Goal: Task Accomplishment & Management: Complete application form

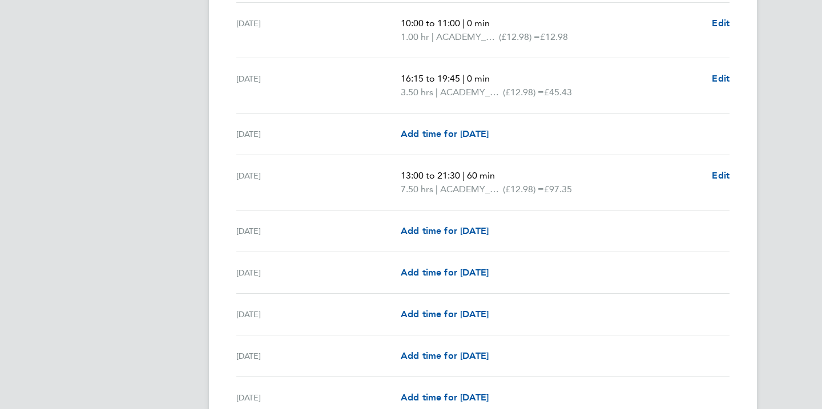
scroll to position [1080, 0]
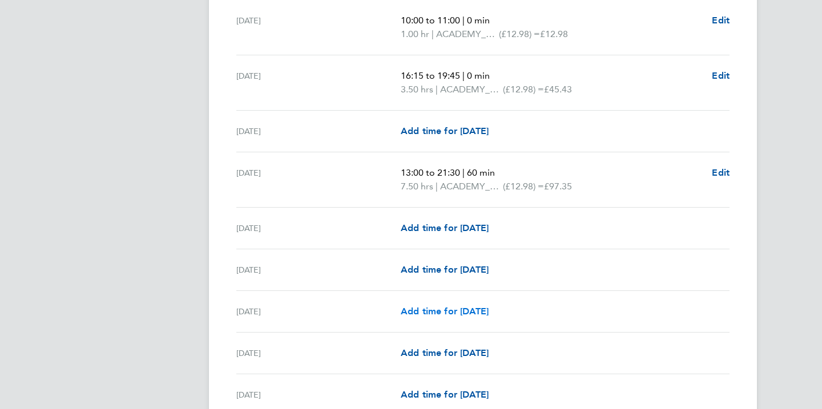
click at [430, 309] on span "Add time for [DATE]" at bounding box center [445, 311] width 88 height 11
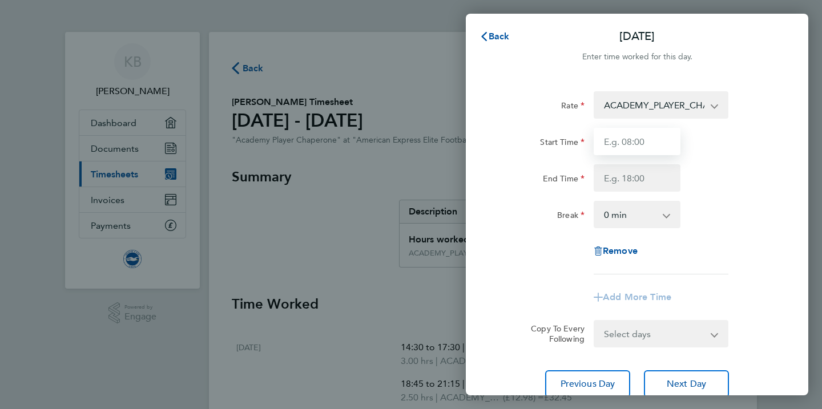
click at [610, 146] on input "Start Time" at bounding box center [637, 141] width 87 height 27
type input "16:15"
click at [620, 179] on input "End Time" at bounding box center [637, 177] width 87 height 27
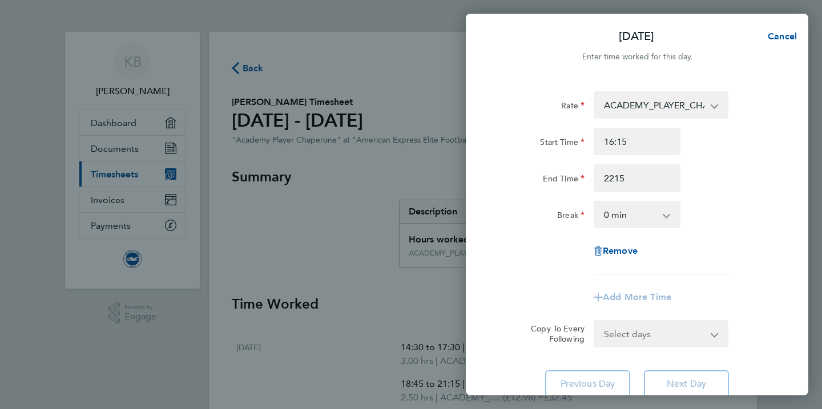
type input "22:15"
click at [635, 219] on select "0 min 15 min 30 min 45 min 60 min 75 min 90 min" at bounding box center [630, 214] width 71 height 25
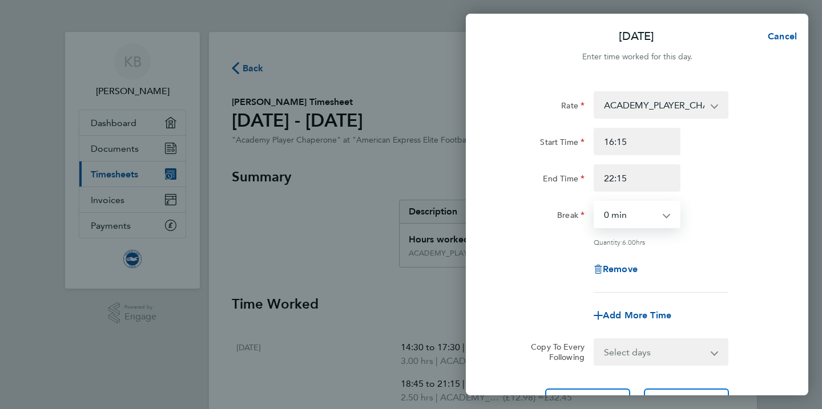
select select "60"
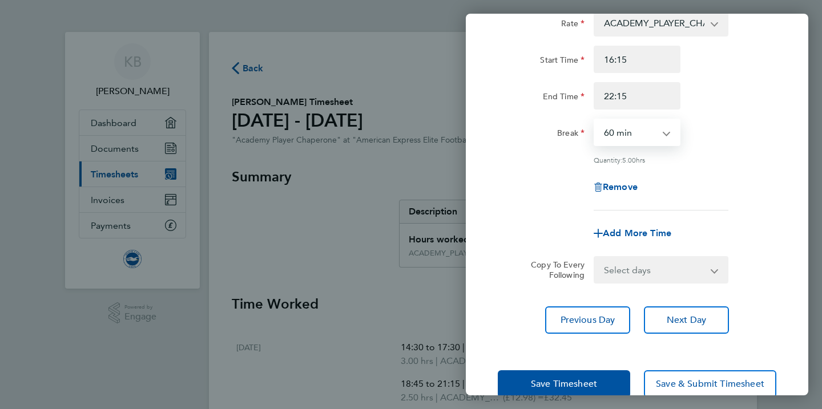
scroll to position [106, 0]
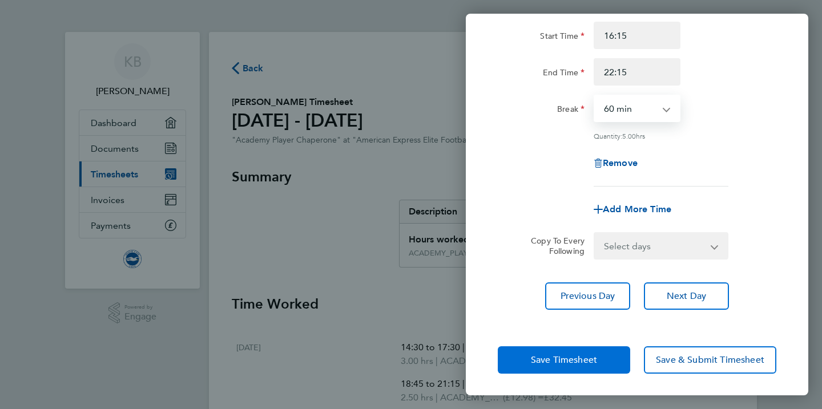
click at [599, 356] on button "Save Timesheet" at bounding box center [564, 359] width 132 height 27
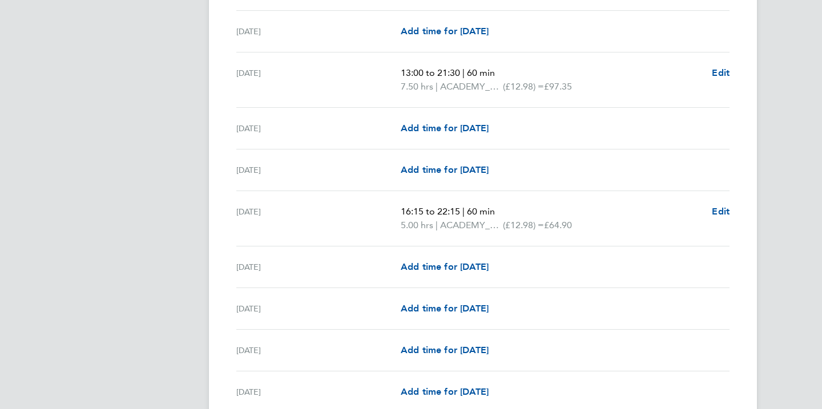
scroll to position [1182, 0]
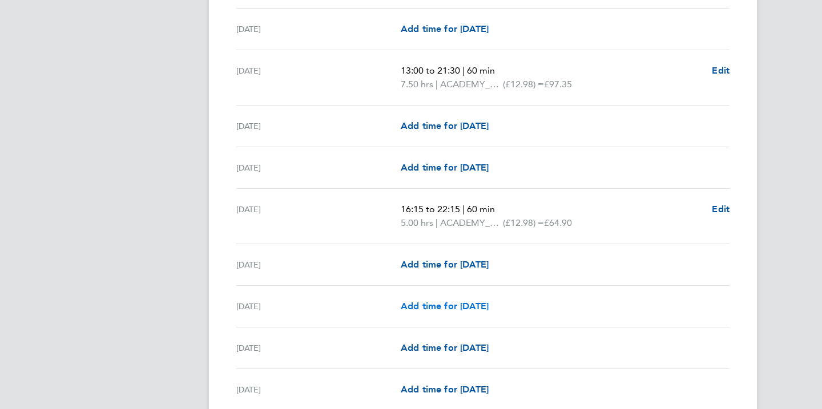
click at [428, 305] on span "Add time for [DATE]" at bounding box center [445, 306] width 88 height 11
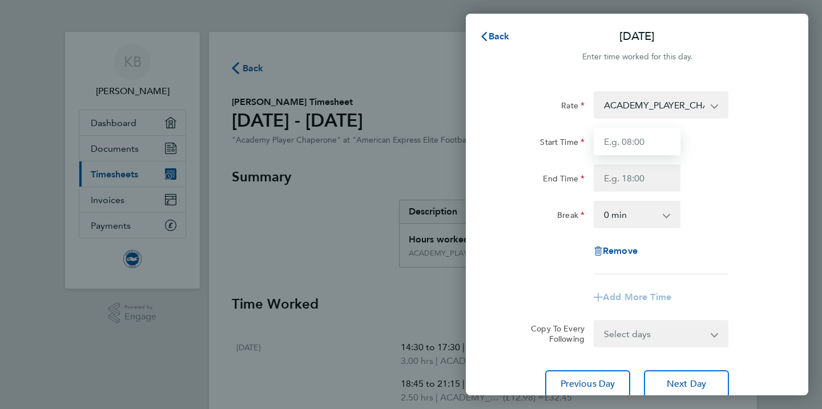
click at [636, 147] on input "Start Time" at bounding box center [637, 141] width 87 height 27
type input "16:30"
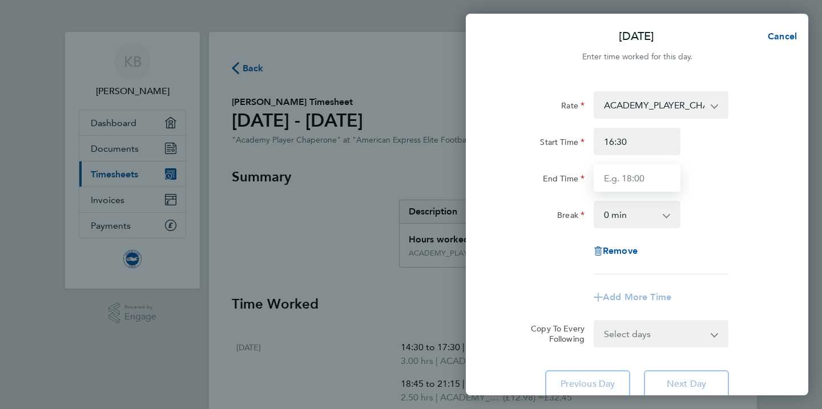
click at [626, 178] on input "End Time" at bounding box center [637, 177] width 87 height 27
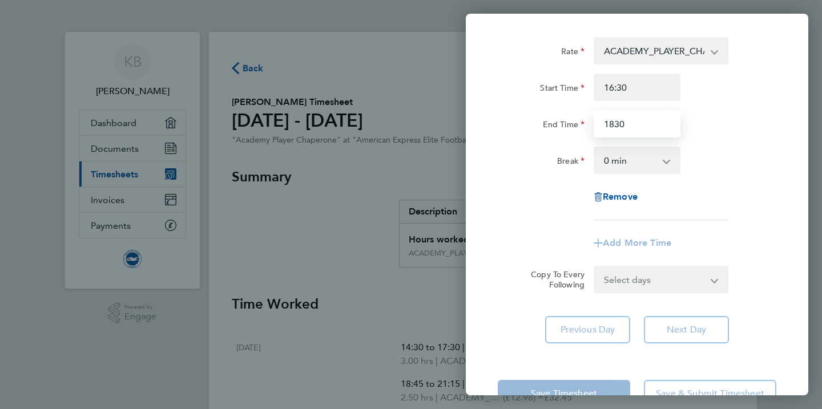
scroll to position [89, 0]
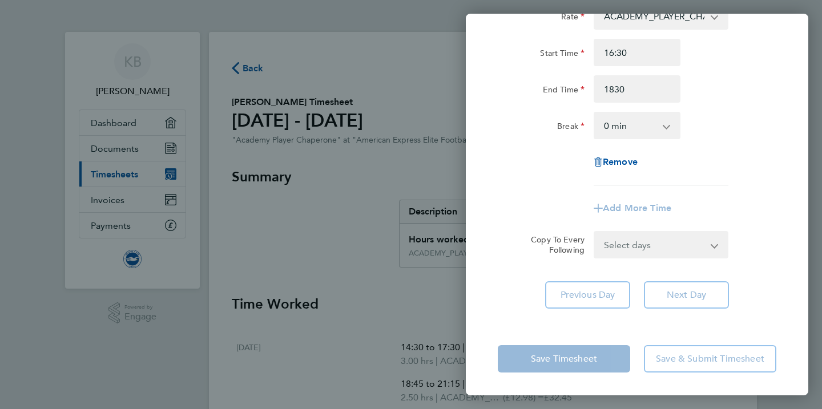
type input "18:30"
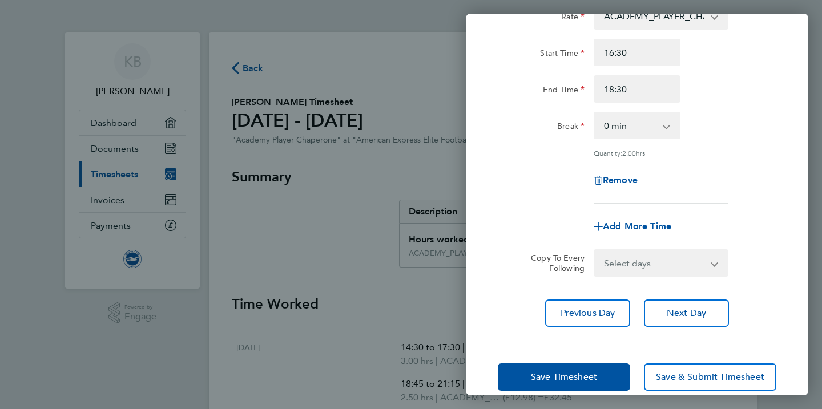
click at [574, 350] on div "Save Timesheet Save & Submit Timesheet" at bounding box center [637, 377] width 342 height 73
click at [576, 369] on button "Save Timesheet" at bounding box center [564, 377] width 132 height 27
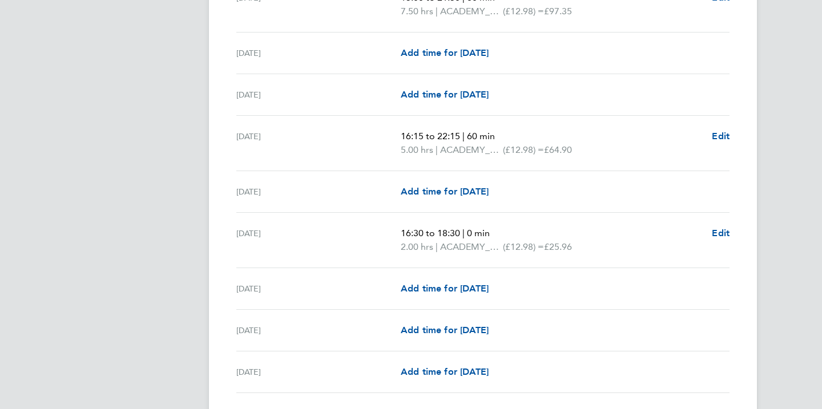
scroll to position [1259, 0]
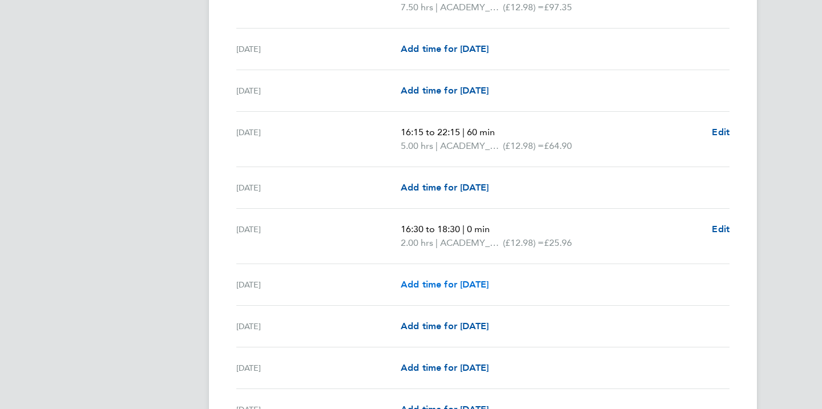
click at [482, 287] on span "Add time for [DATE]" at bounding box center [445, 284] width 88 height 11
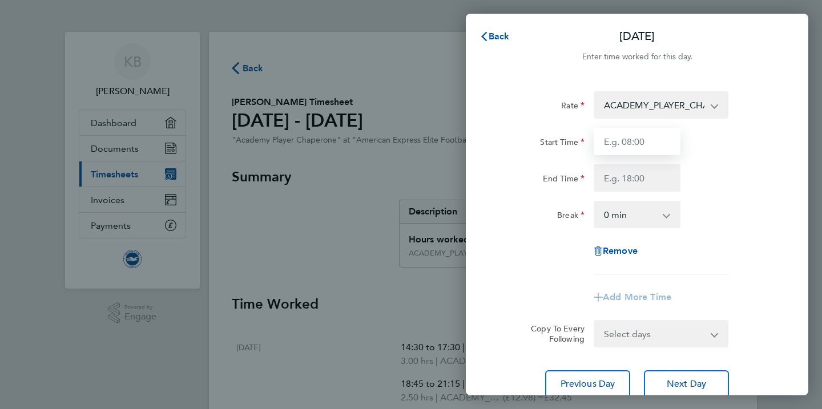
click at [624, 146] on input "Start Time" at bounding box center [637, 141] width 87 height 27
type input "06:00"
click at [631, 179] on input "End Time" at bounding box center [637, 177] width 87 height 27
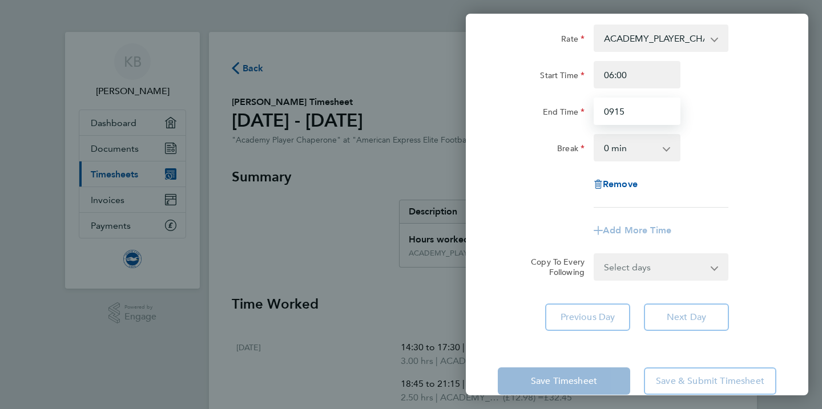
scroll to position [89, 0]
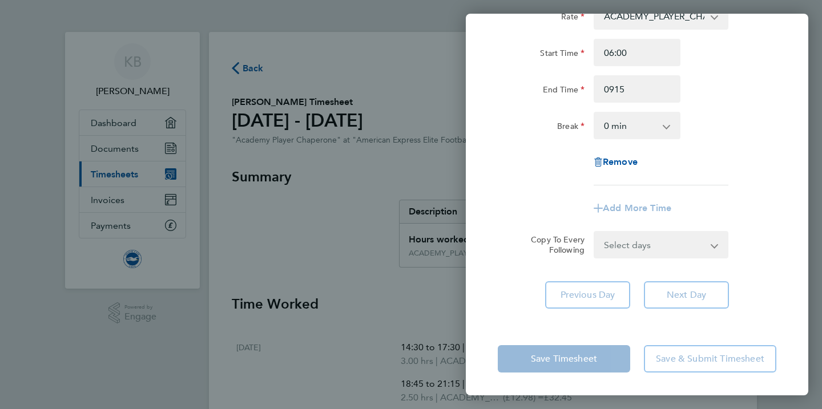
type input "09:15"
click at [620, 245] on form "Rate ACADEMY_PLAYER_CHAPERONE - 12.98 Start Time 06:00 End Time 09:15 Break 0 m…" at bounding box center [637, 130] width 279 height 256
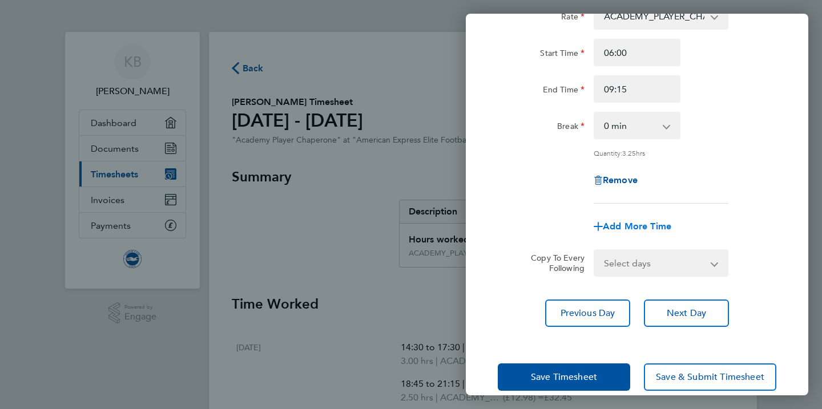
click at [626, 221] on span "Add More Time" at bounding box center [637, 226] width 68 height 11
select select "null"
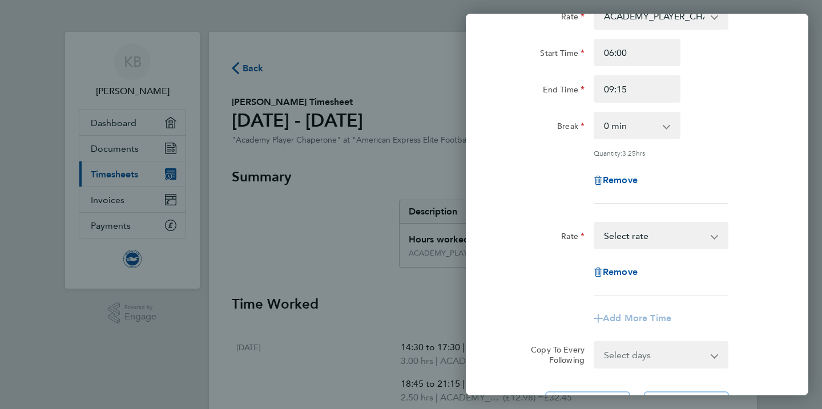
click at [624, 236] on select "ACADEMY_PLAYER_CHAPERONE - 12.98 Select rate" at bounding box center [654, 235] width 119 height 25
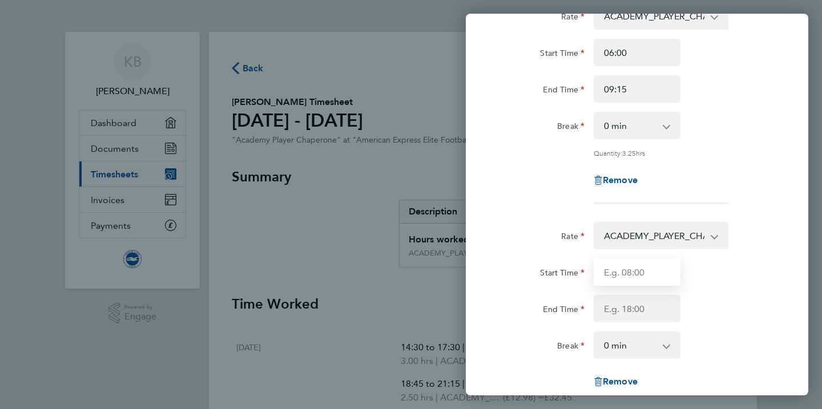
click at [628, 271] on input "Start Time" at bounding box center [637, 272] width 87 height 27
type input "16:30"
click at [623, 311] on input "End Time" at bounding box center [637, 308] width 87 height 27
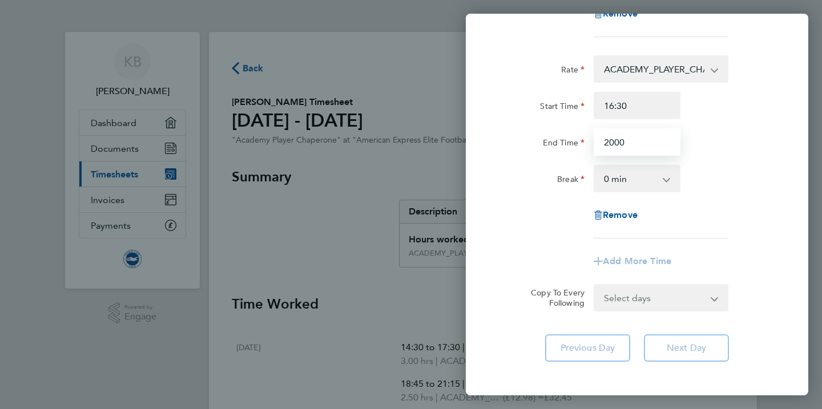
scroll to position [308, 0]
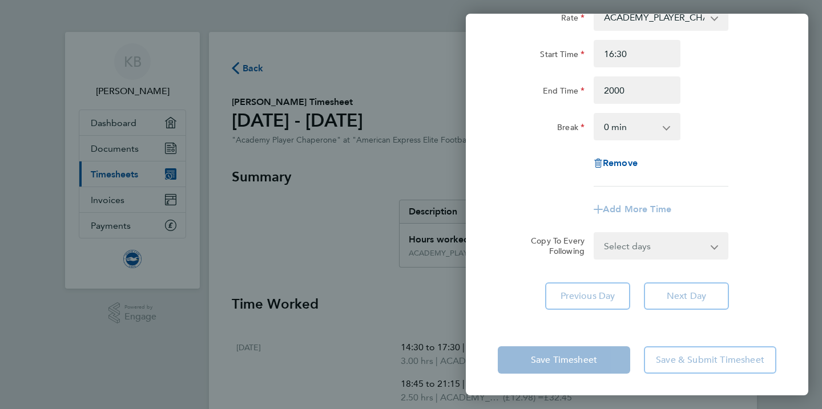
click at [590, 358] on div "Save Timesheet Save & Submit Timesheet" at bounding box center [637, 360] width 342 height 73
type input "20:00"
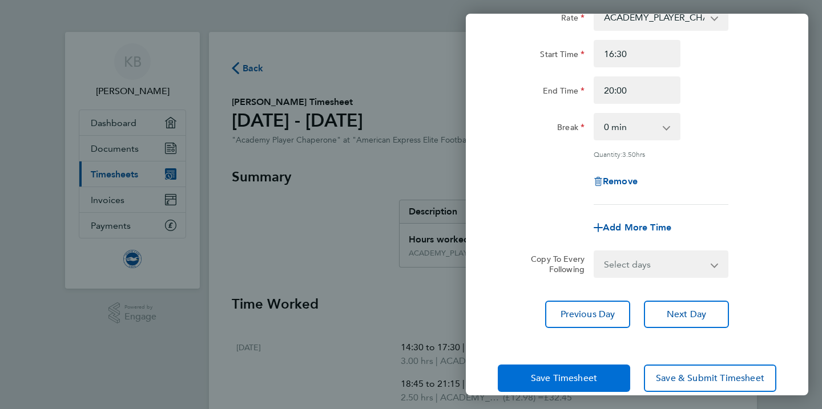
click at [586, 373] on span "Save Timesheet" at bounding box center [564, 378] width 66 height 11
